Goal: Task Accomplishment & Management: Manage account settings

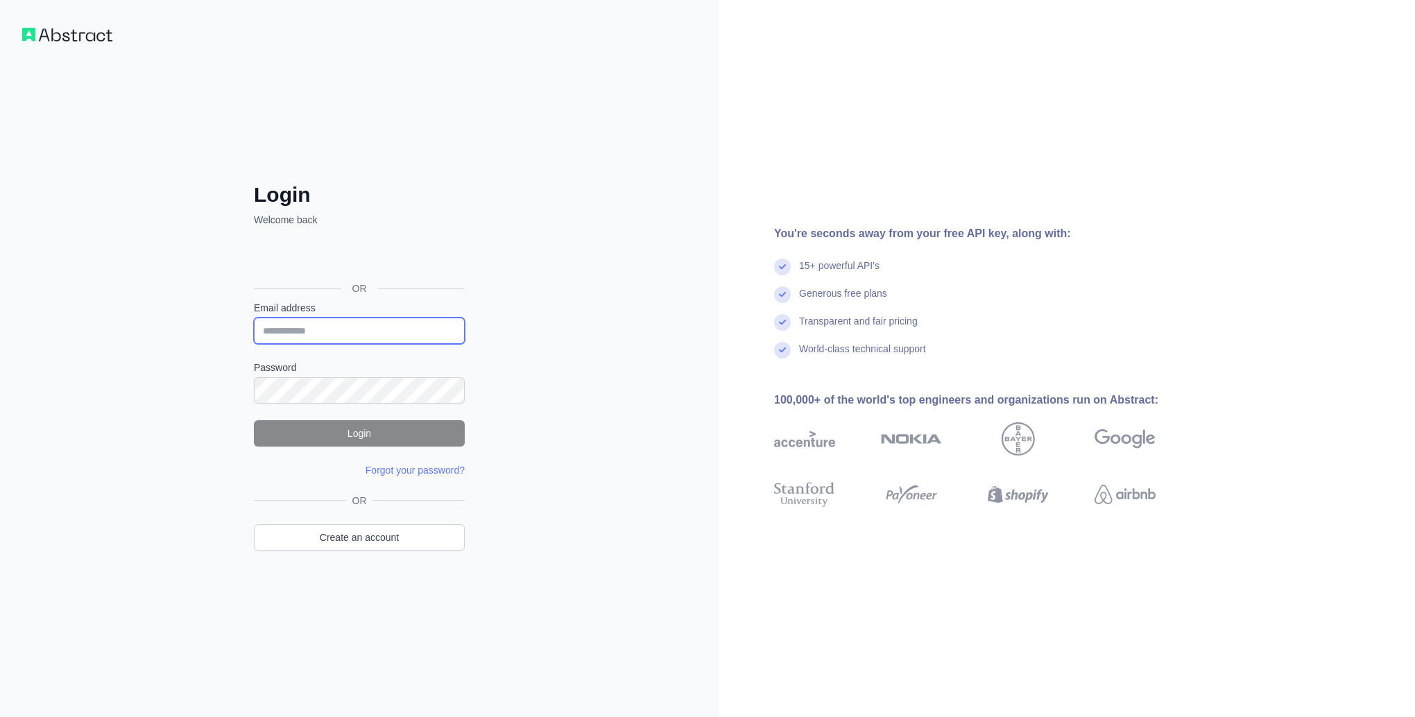
type input "**********"
click at [436, 437] on button "Login" at bounding box center [359, 433] width 211 height 26
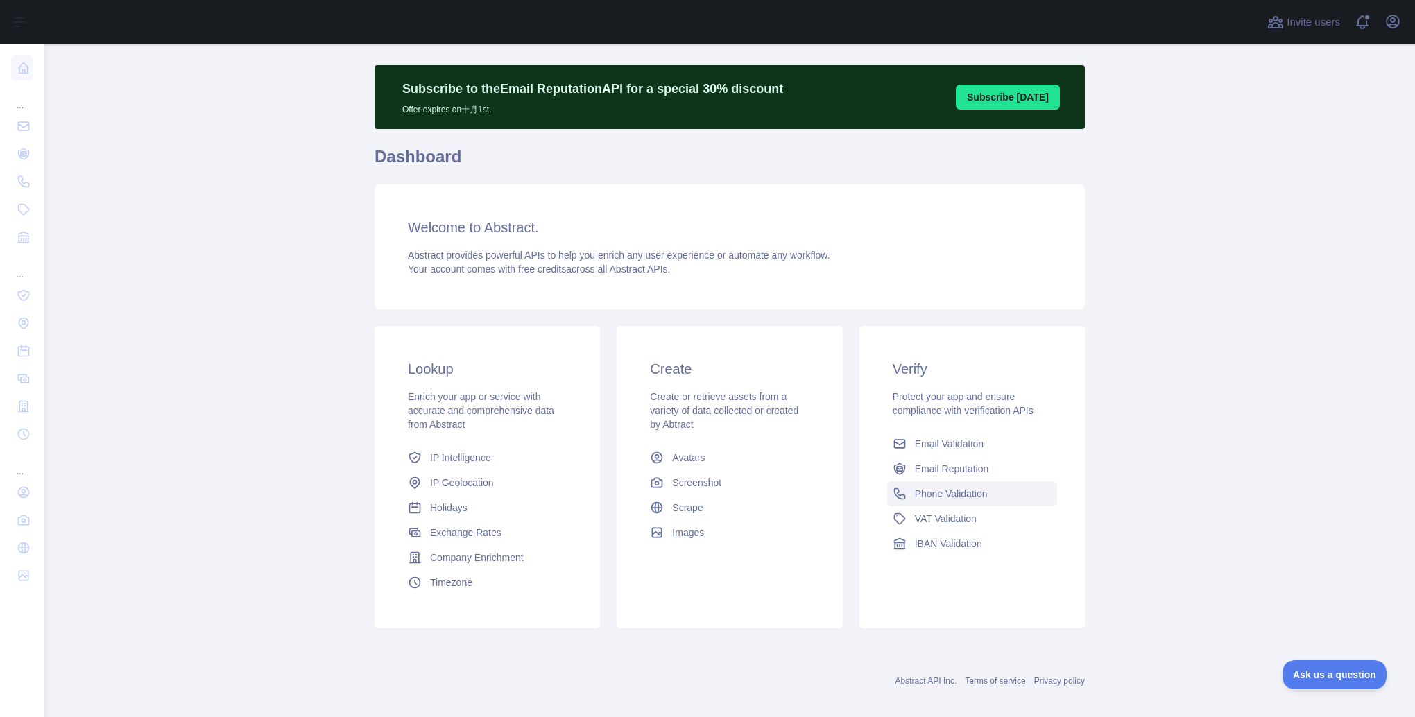
scroll to position [37, 0]
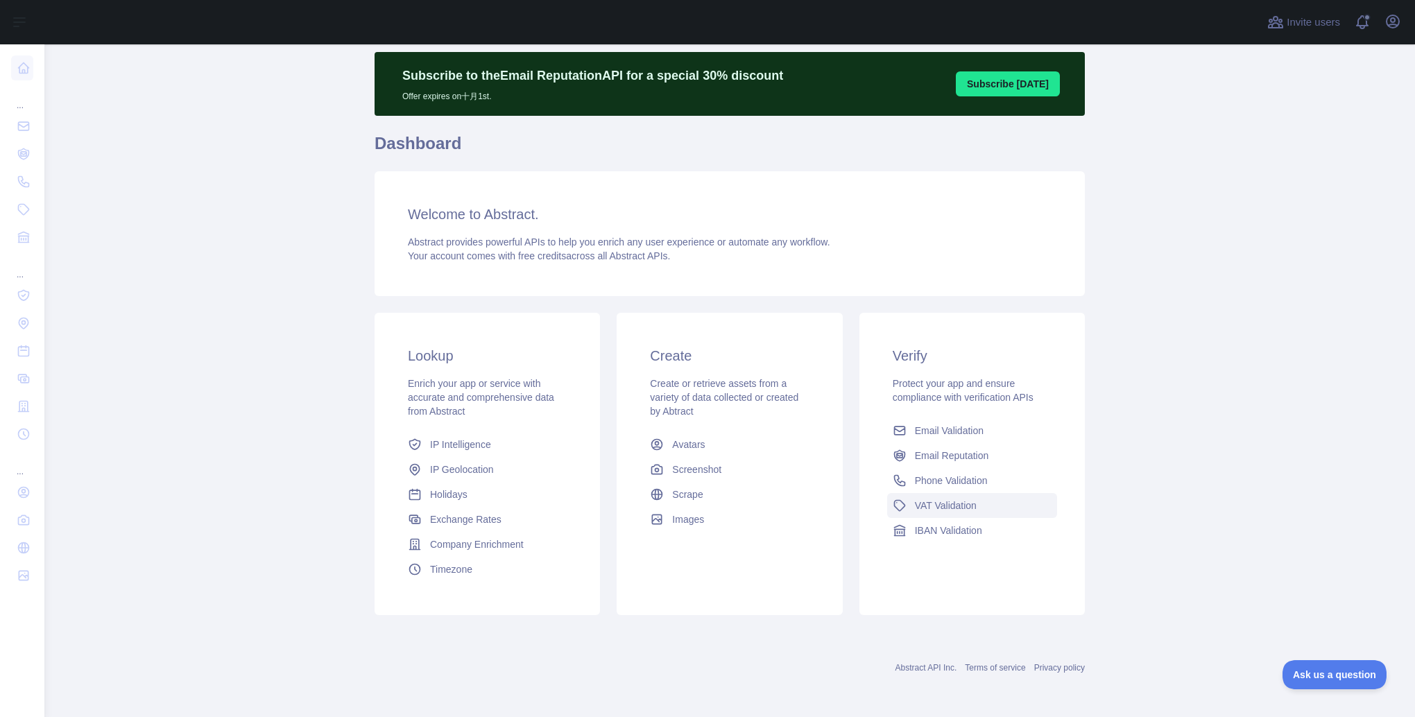
click at [957, 506] on span "VAT Validation" at bounding box center [946, 506] width 62 height 14
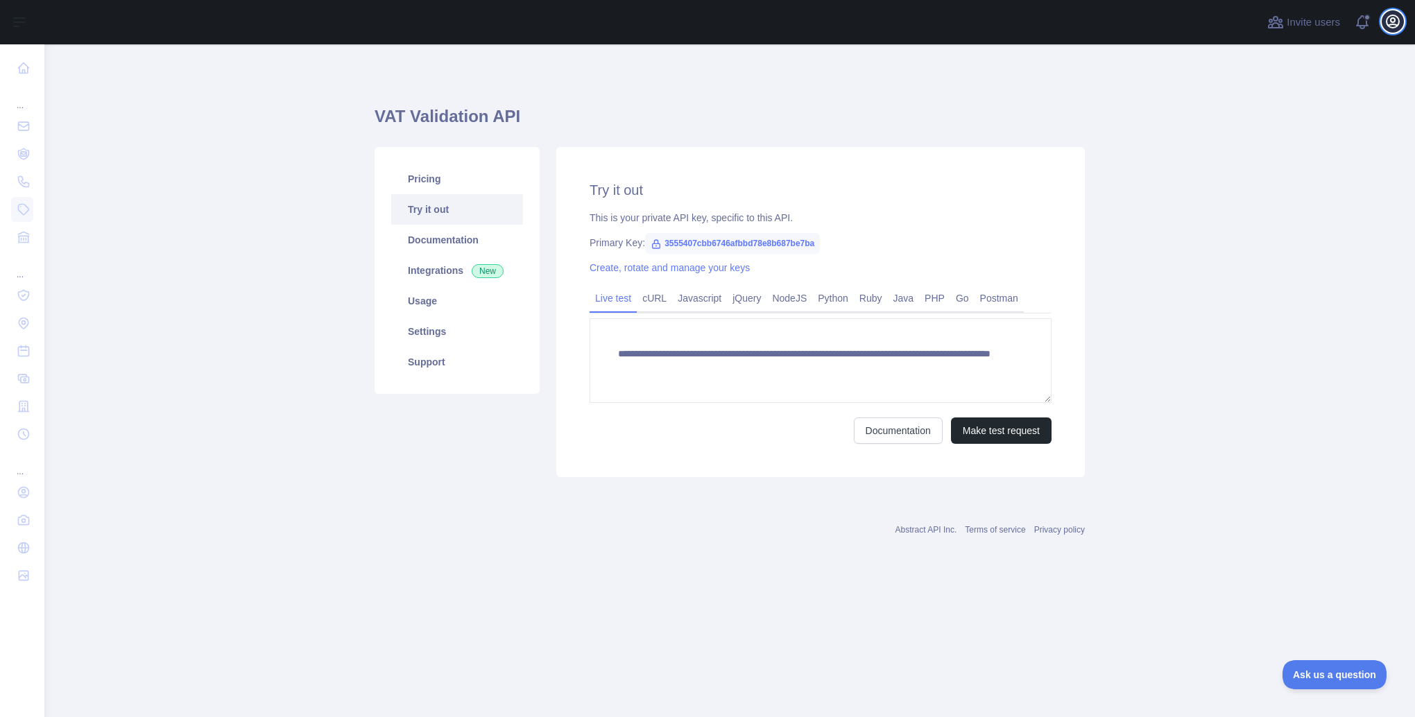
click at [1397, 16] on icon "button" at bounding box center [1392, 21] width 17 height 17
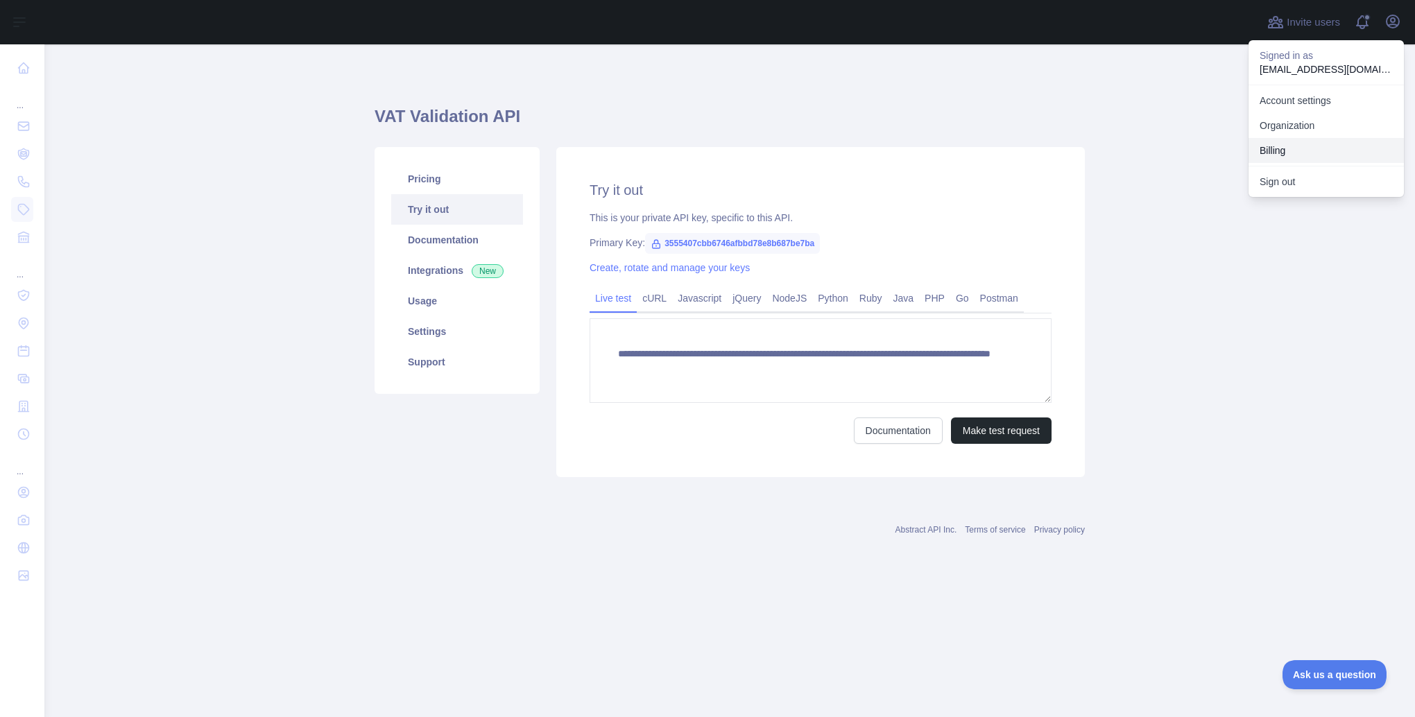
click at [1288, 145] on button "Billing" at bounding box center [1325, 150] width 155 height 25
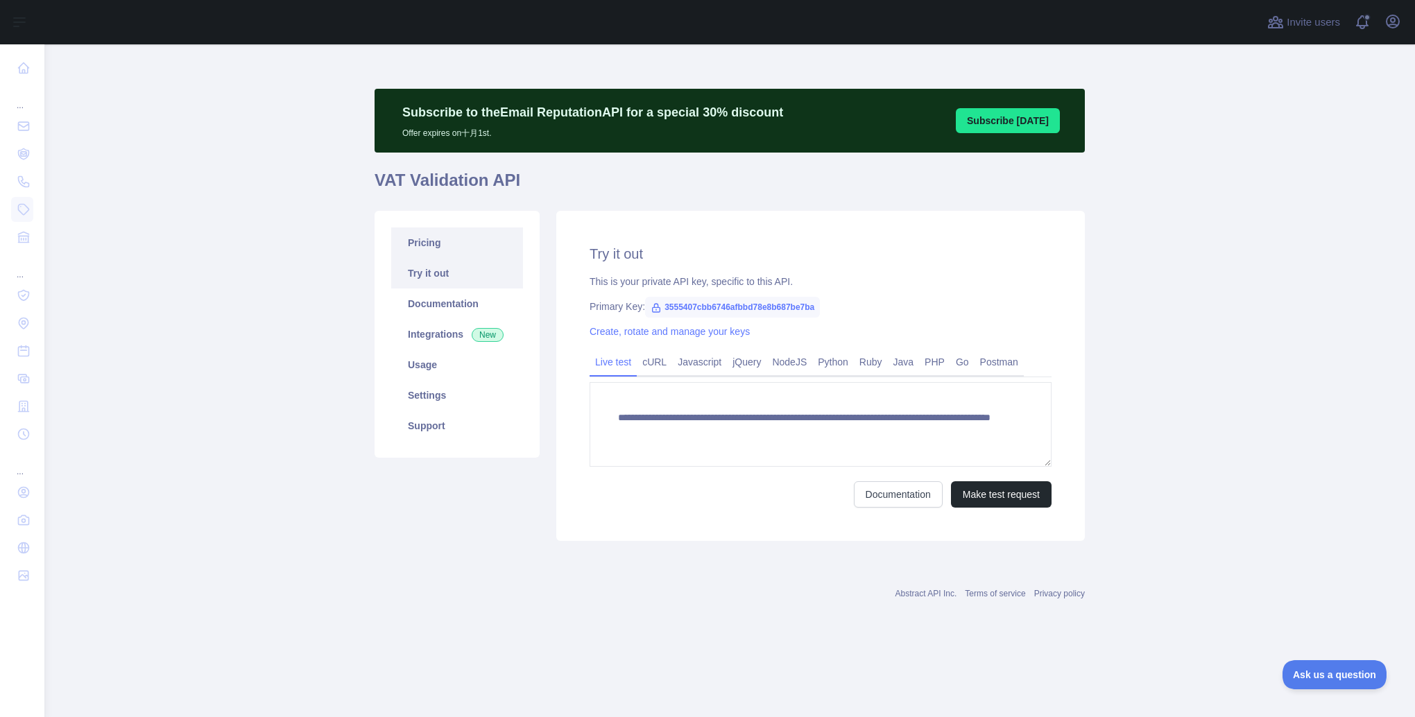
click at [440, 245] on link "Pricing" at bounding box center [457, 242] width 132 height 31
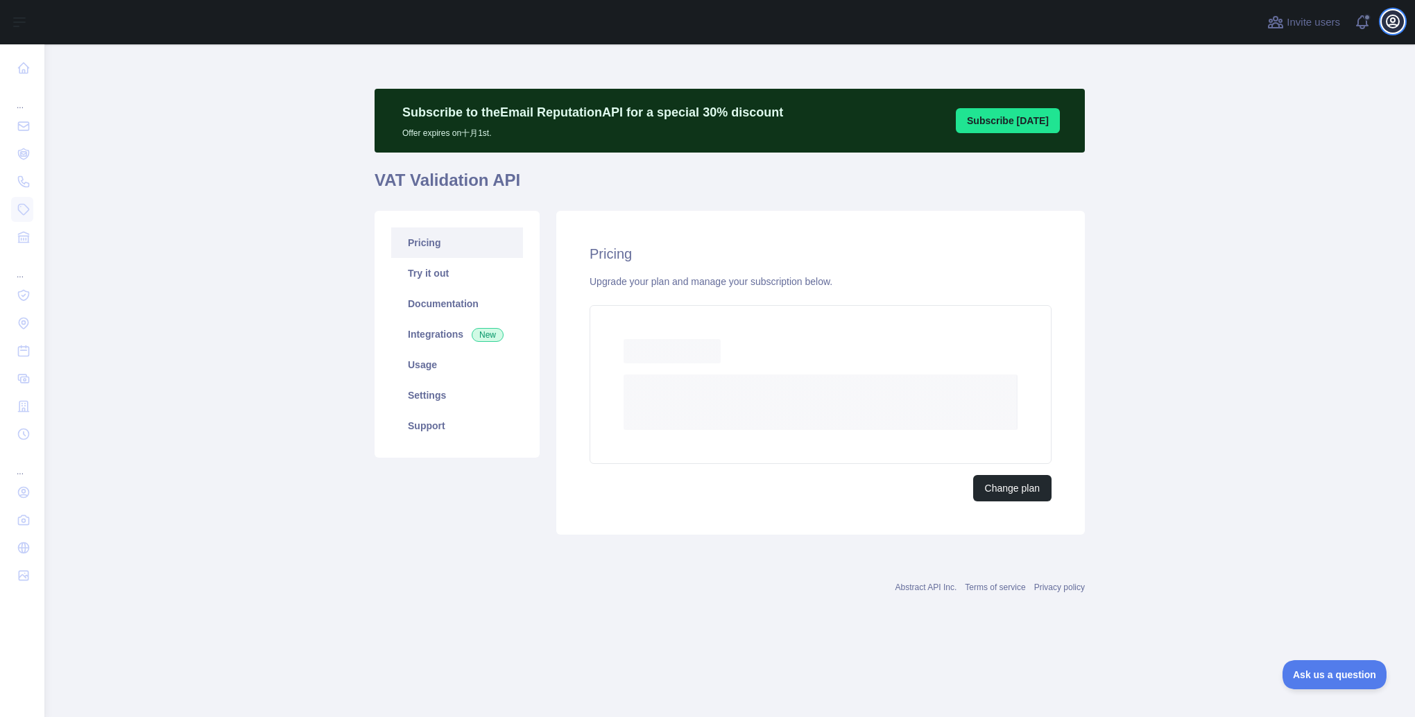
click at [1388, 28] on icon "button" at bounding box center [1392, 21] width 17 height 17
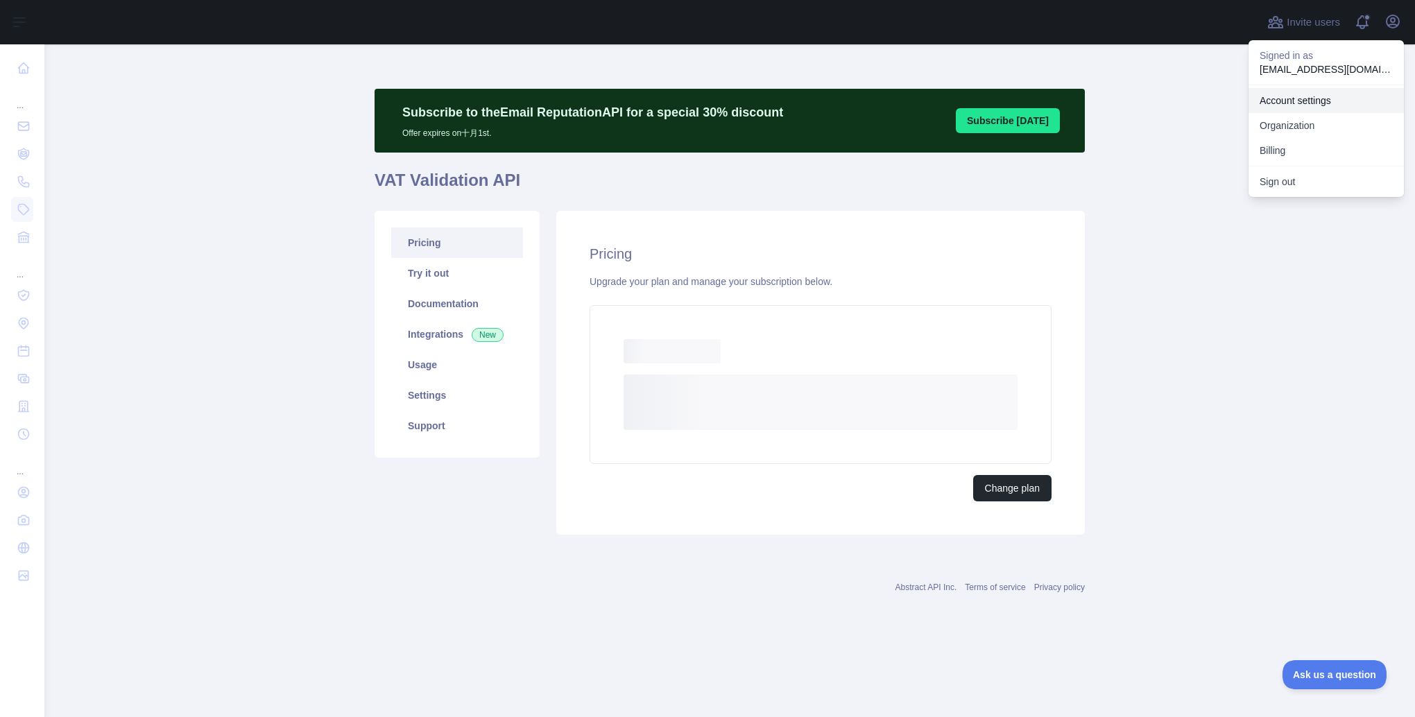
click at [1329, 96] on link "Account settings" at bounding box center [1325, 100] width 155 height 25
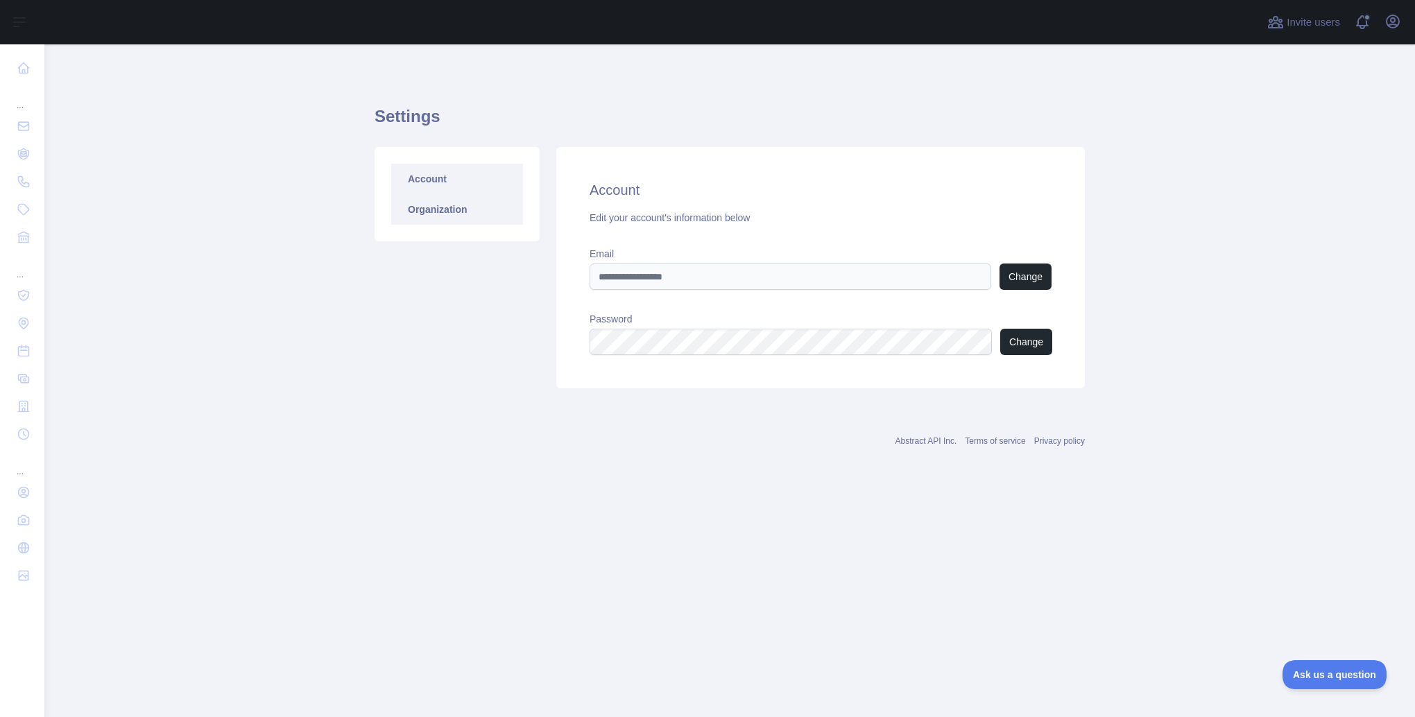
click at [451, 215] on link "Organization" at bounding box center [457, 209] width 132 height 31
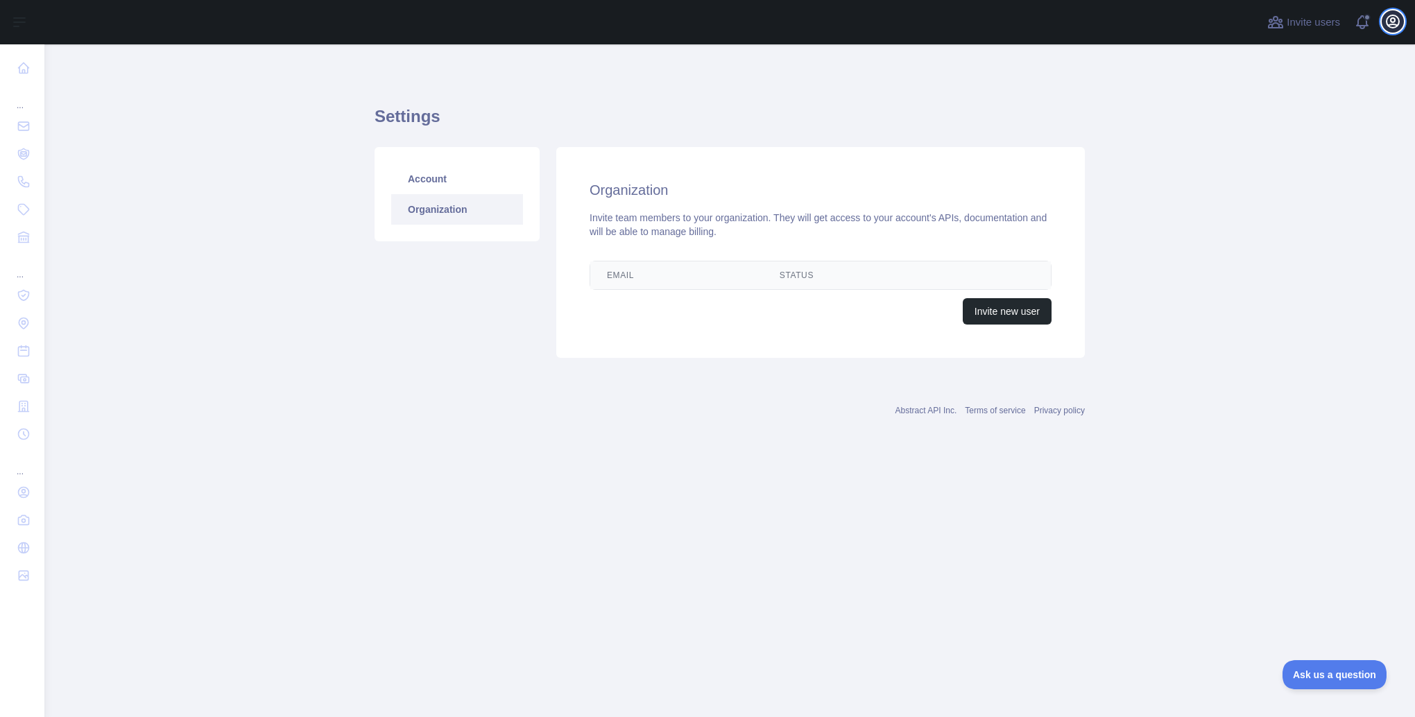
click at [1390, 24] on icon "button" at bounding box center [1392, 21] width 12 height 12
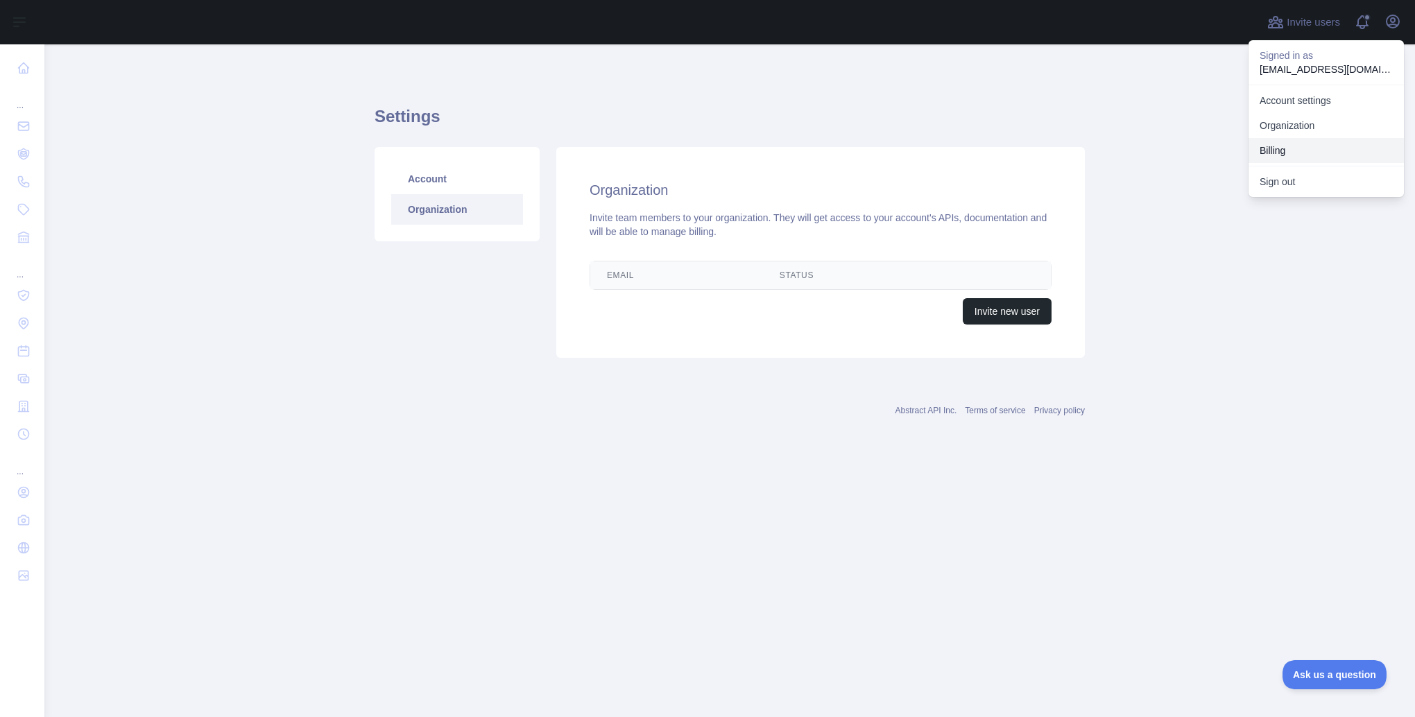
click at [1284, 155] on button "Billing" at bounding box center [1325, 150] width 155 height 25
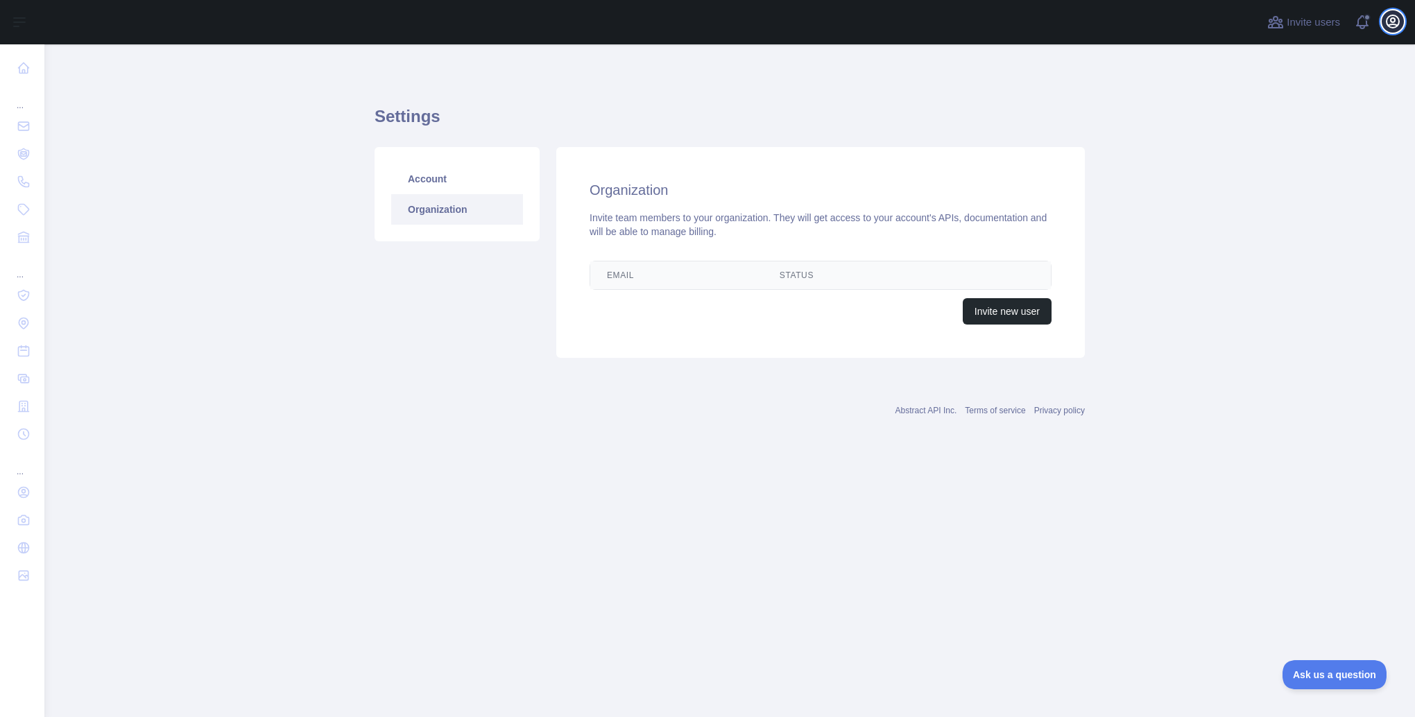
click at [1387, 25] on icon "button" at bounding box center [1392, 21] width 12 height 12
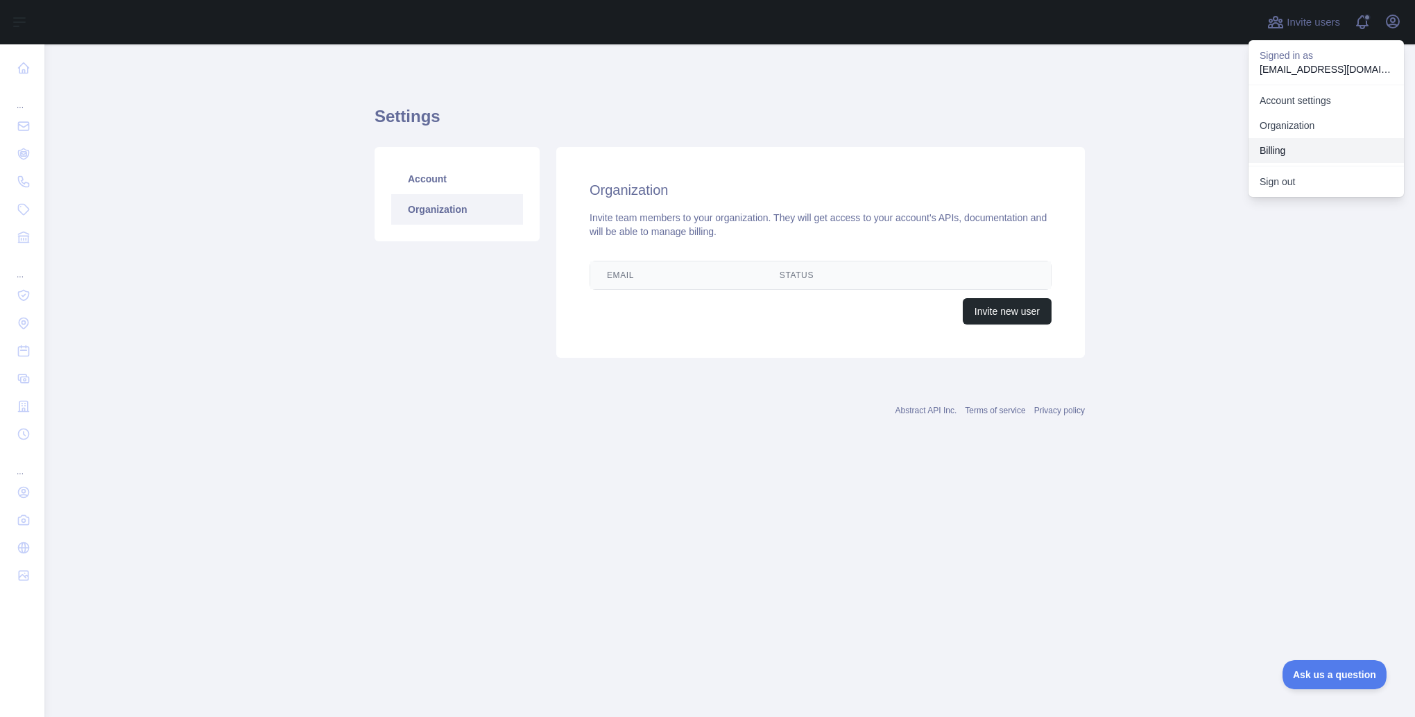
click at [1331, 143] on button "Billing" at bounding box center [1325, 150] width 155 height 25
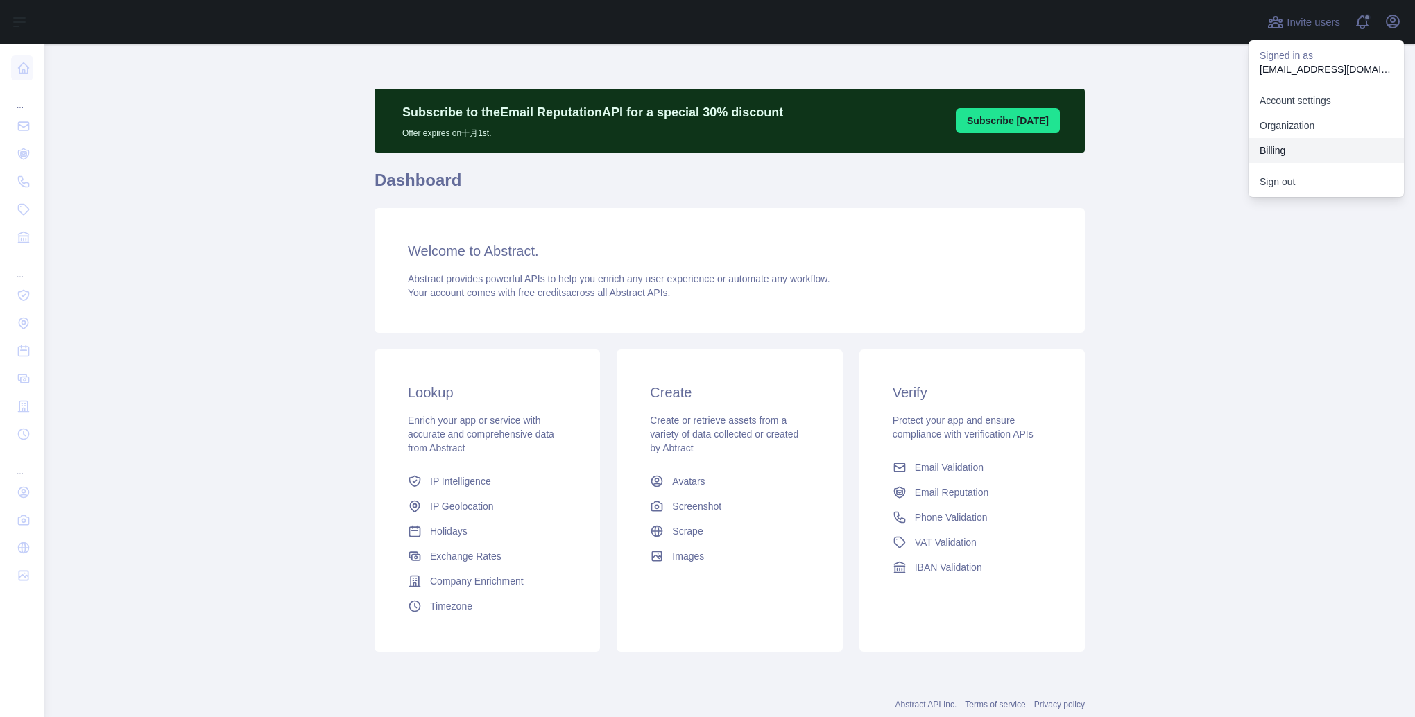
drag, startPoint x: 0, startPoint y: 0, endPoint x: 1225, endPoint y: 484, distance: 1317.5
click at [1225, 484] on main "Subscribe to the Email Reputation API for a special 30 % discount Offer expires…" at bounding box center [729, 380] width 1370 height 673
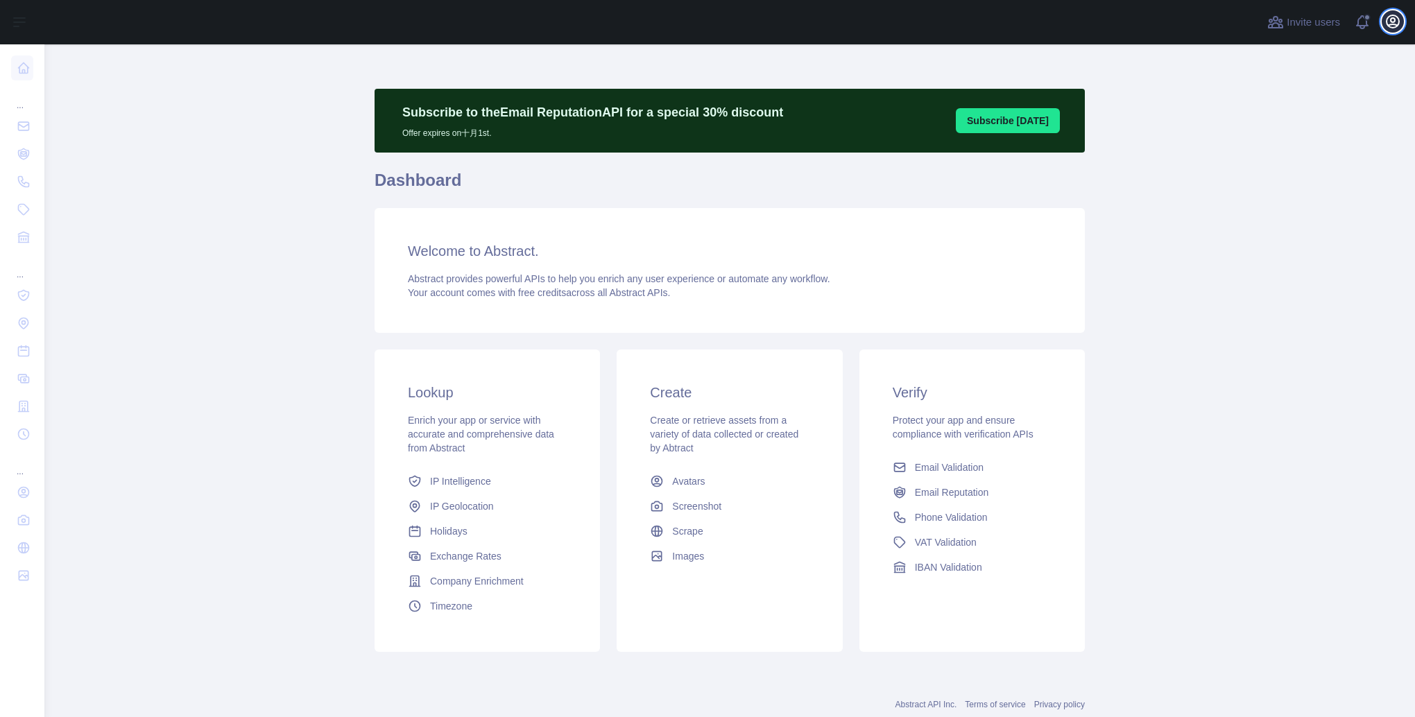
click at [1395, 21] on icon "button" at bounding box center [1392, 21] width 17 height 17
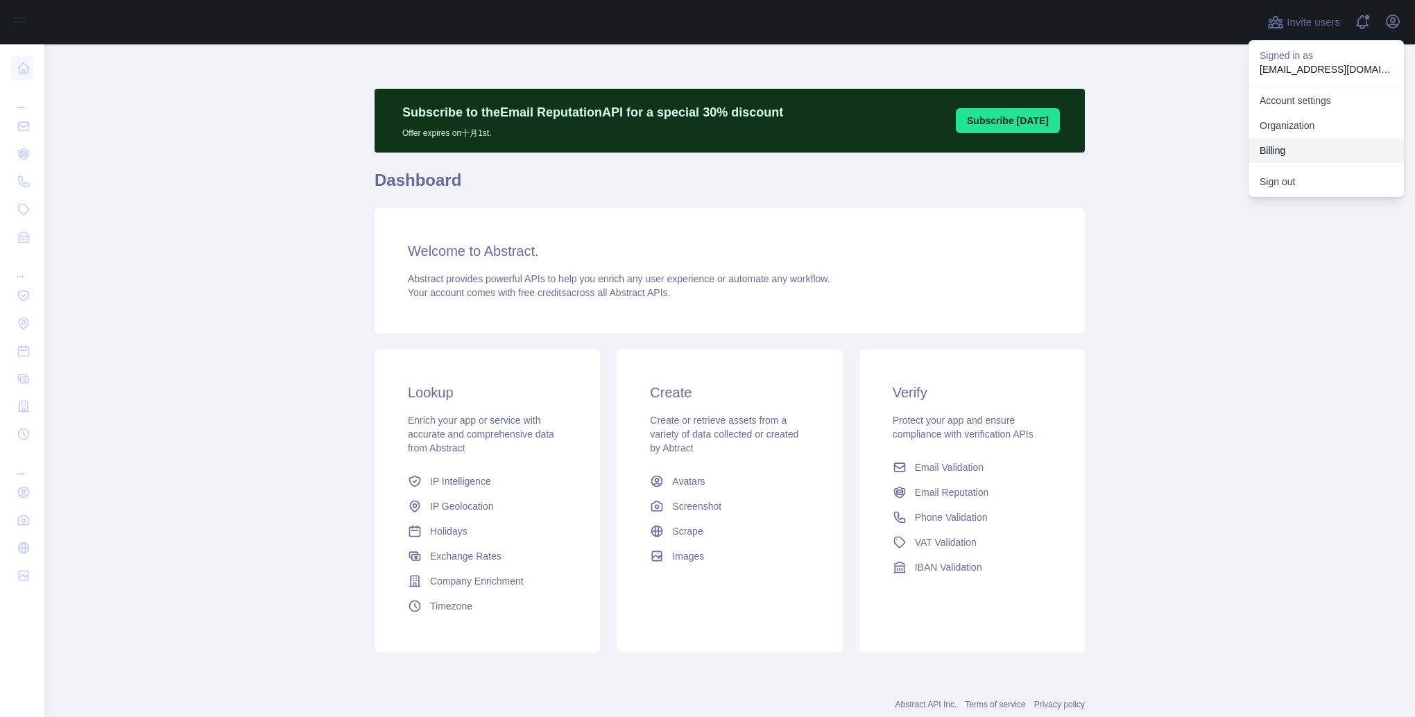
click at [1264, 153] on button "Billing" at bounding box center [1325, 150] width 155 height 25
